Goal: Check status

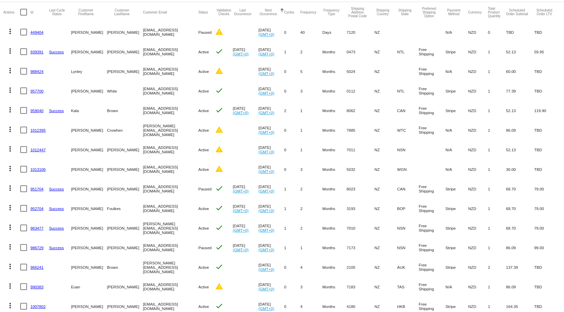
scroll to position [67, 0]
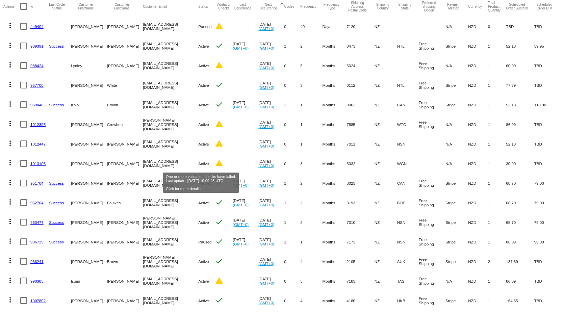
click at [215, 165] on mat-icon "warning" at bounding box center [219, 163] width 8 height 8
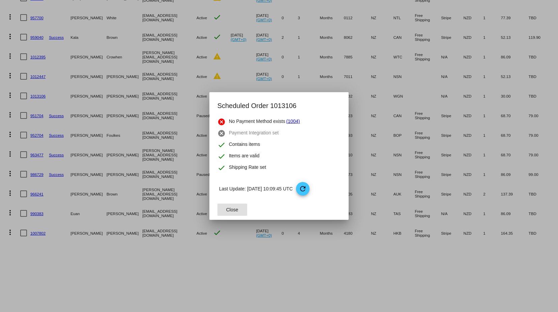
click at [230, 207] on span "Close" at bounding box center [232, 209] width 12 height 5
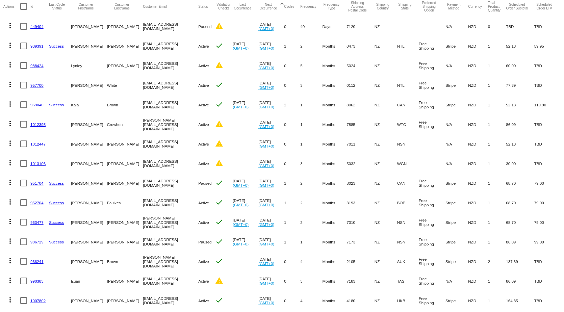
scroll to position [90, 0]
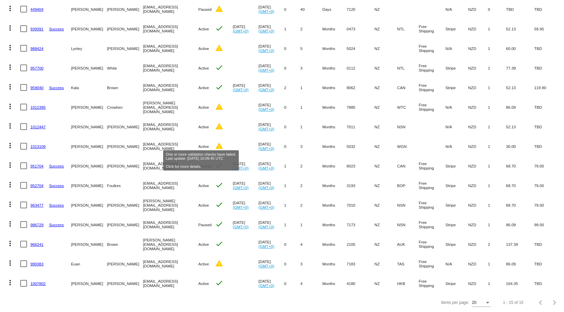
click at [215, 142] on mat-icon "warning" at bounding box center [219, 146] width 8 height 8
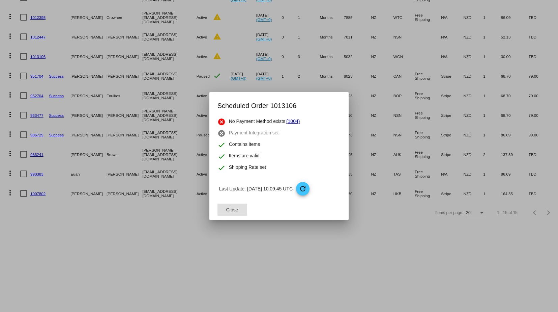
click at [232, 209] on span "Close" at bounding box center [232, 209] width 12 height 5
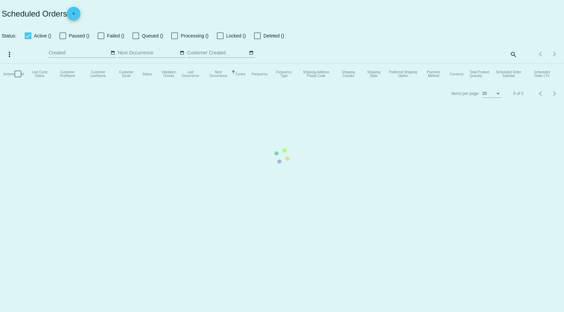
checkbox input "true"
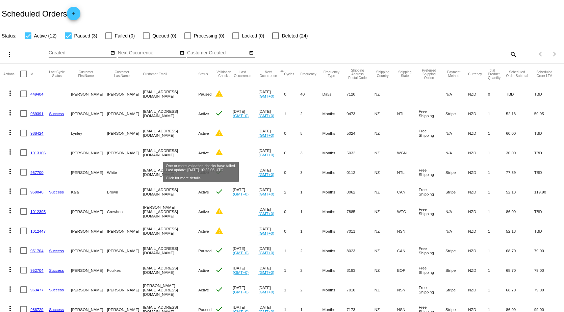
click at [215, 152] on mat-icon "warning" at bounding box center [219, 152] width 8 height 8
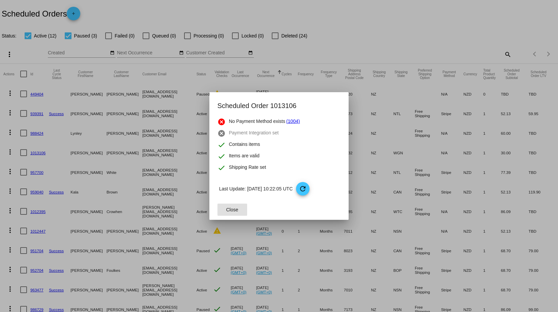
drag, startPoint x: 236, startPoint y: 210, endPoint x: 242, endPoint y: 217, distance: 9.6
click at [236, 210] on span "Close" at bounding box center [232, 209] width 12 height 5
